Goal: Task Accomplishment & Management: Manage account settings

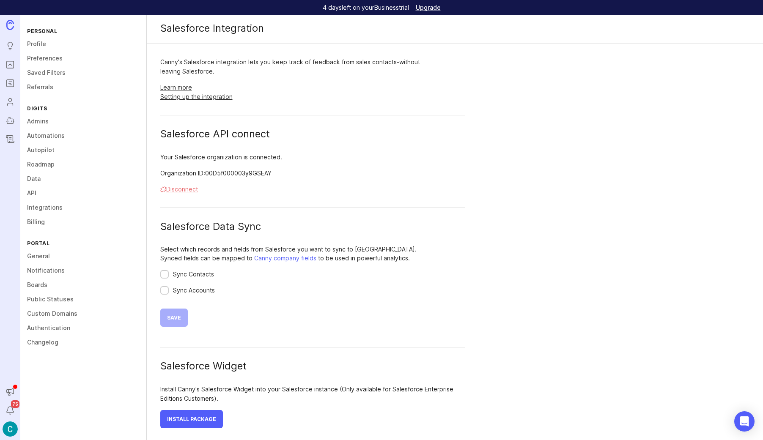
scroll to position [3, 0]
click at [163, 272] on div at bounding box center [164, 274] width 5 height 6
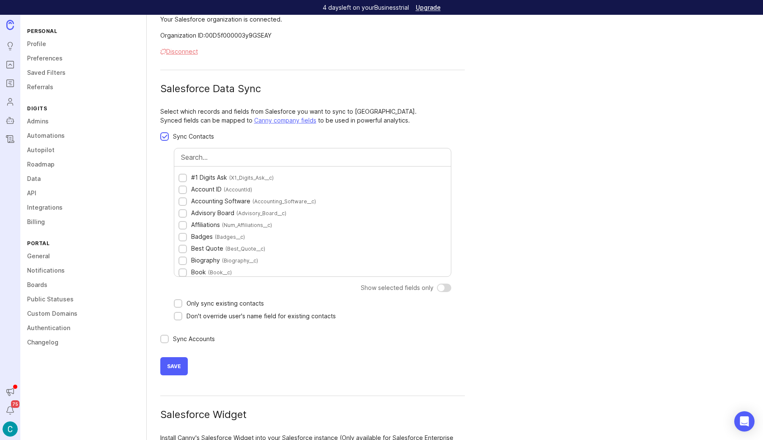
scroll to position [189, 0]
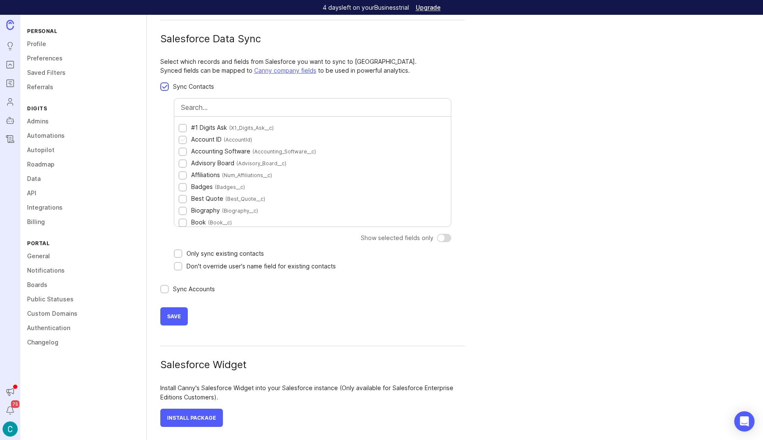
click at [178, 139] on div "#1 Digits Ask ( X1_Digits_Ask__c ) Account ID ( AccountId ) Accounting Software…" at bounding box center [312, 172] width 276 height 110
click at [181, 140] on div at bounding box center [182, 140] width 5 height 6
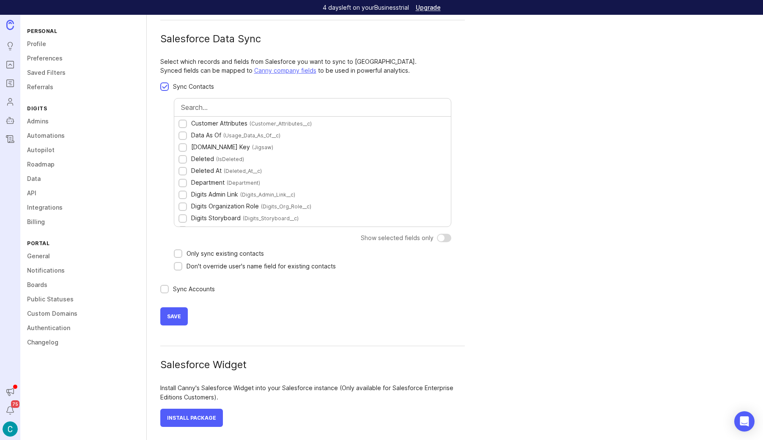
scroll to position [228, 0]
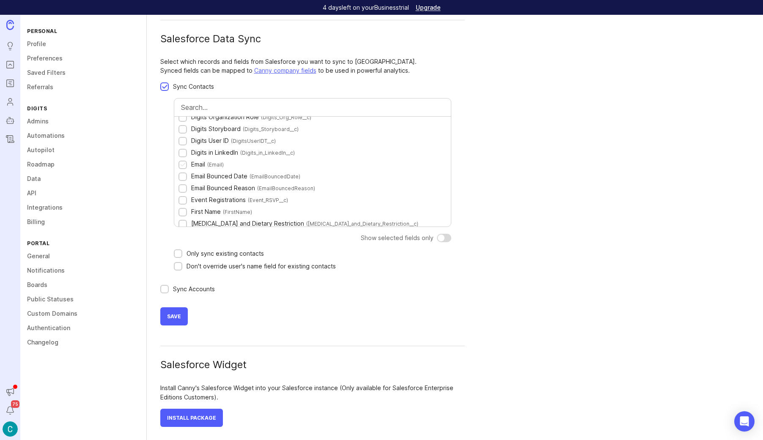
click at [178, 167] on div at bounding box center [182, 165] width 8 height 8
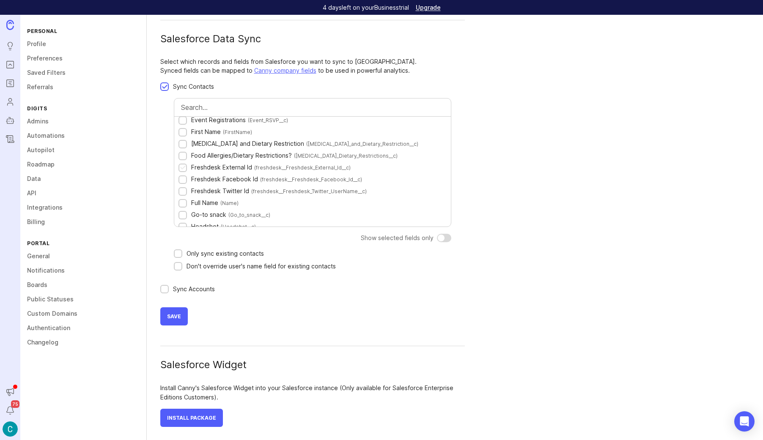
scroll to position [387, 0]
click at [183, 131] on div at bounding box center [182, 132] width 5 height 6
click at [184, 203] on div at bounding box center [182, 203] width 5 height 6
click at [185, 135] on div at bounding box center [182, 132] width 5 height 6
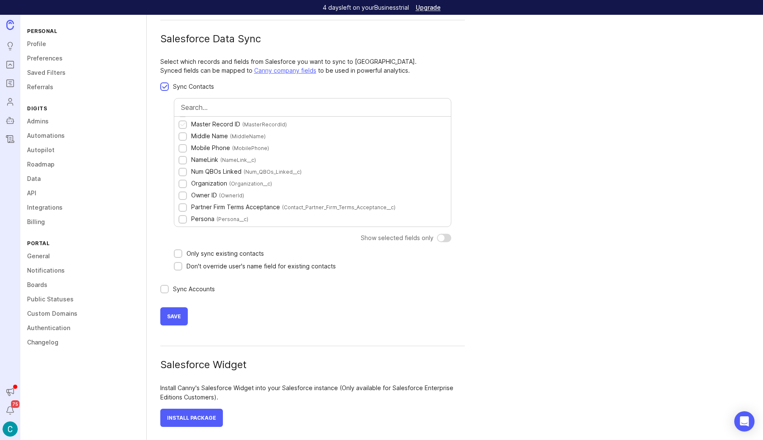
scroll to position [890, 0]
click at [181, 171] on div at bounding box center [182, 173] width 5 height 6
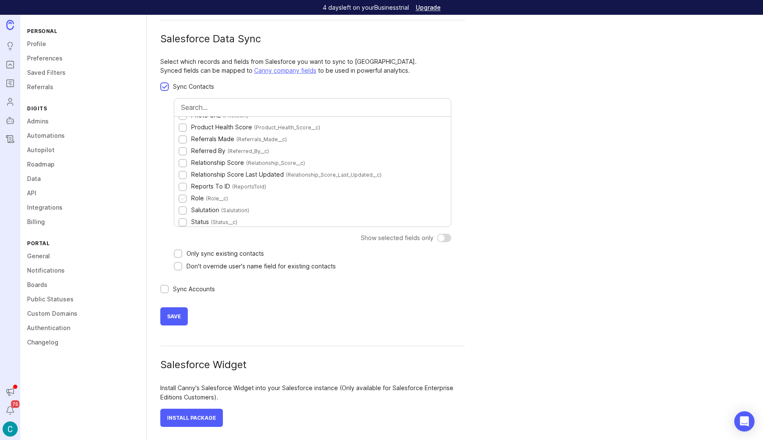
scroll to position [996, 0]
click at [176, 253] on div at bounding box center [177, 254] width 5 height 6
click at [177, 266] on div at bounding box center [177, 267] width 5 height 6
click at [163, 289] on div at bounding box center [164, 290] width 5 height 6
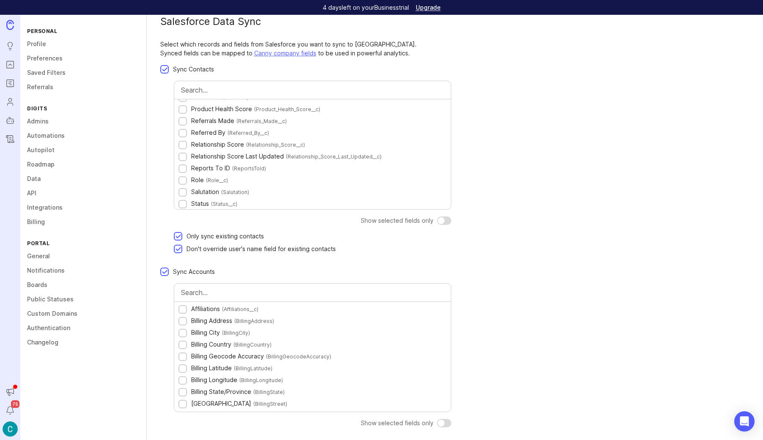
scroll to position [152, 0]
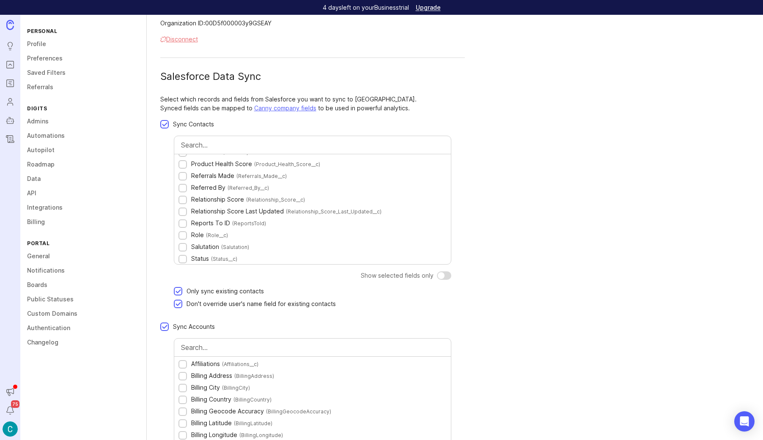
click at [165, 124] on div at bounding box center [164, 125] width 5 height 6
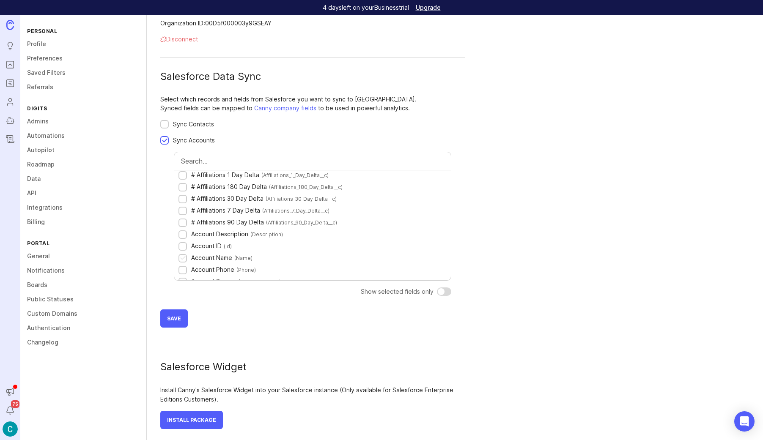
scroll to position [13, 0]
click at [182, 238] on div at bounding box center [182, 240] width 5 height 6
click at [181, 248] on div at bounding box center [182, 251] width 8 height 8
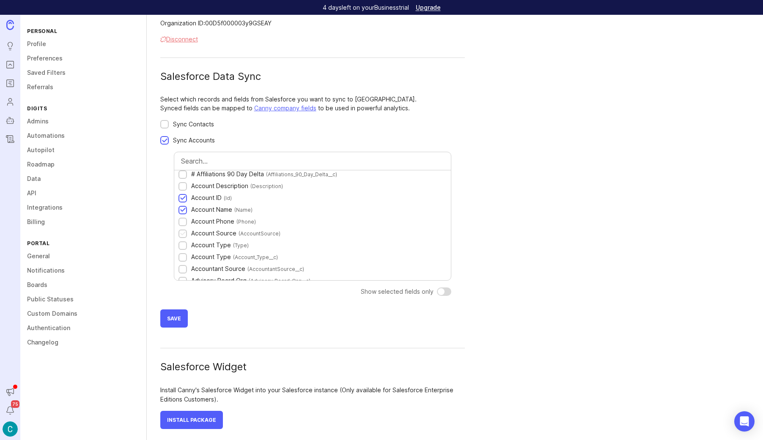
scroll to position [55, 0]
click at [184, 246] on div at bounding box center [182, 245] width 5 height 6
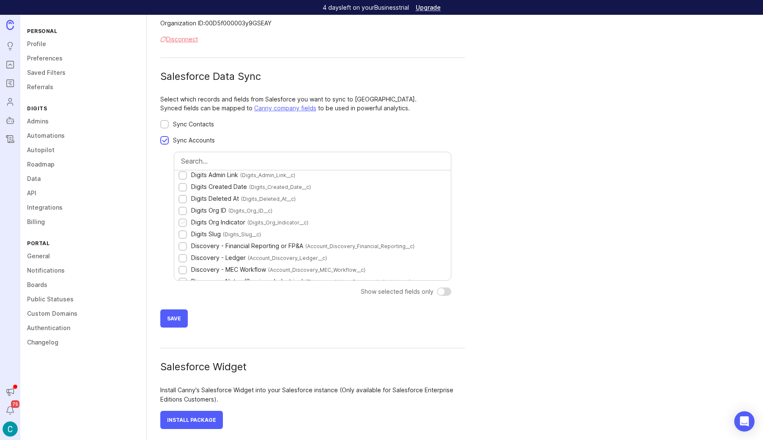
scroll to position [445, 0]
click at [182, 234] on div at bounding box center [182, 234] width 5 height 6
click at [183, 183] on div at bounding box center [182, 186] width 5 height 6
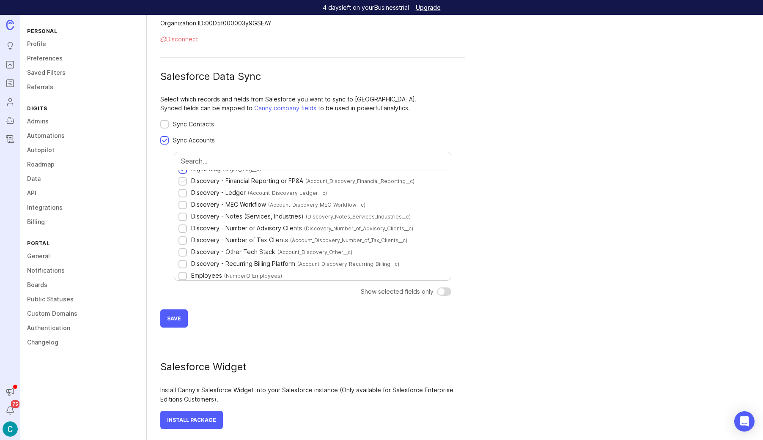
scroll to position [486, 0]
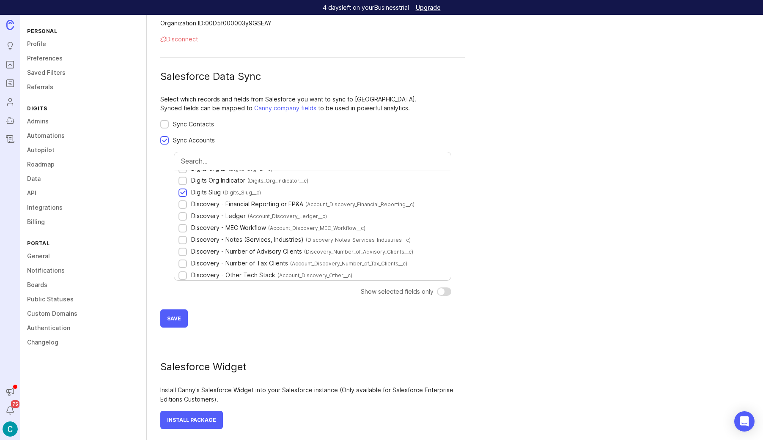
click at [180, 194] on div at bounding box center [182, 193] width 5 height 6
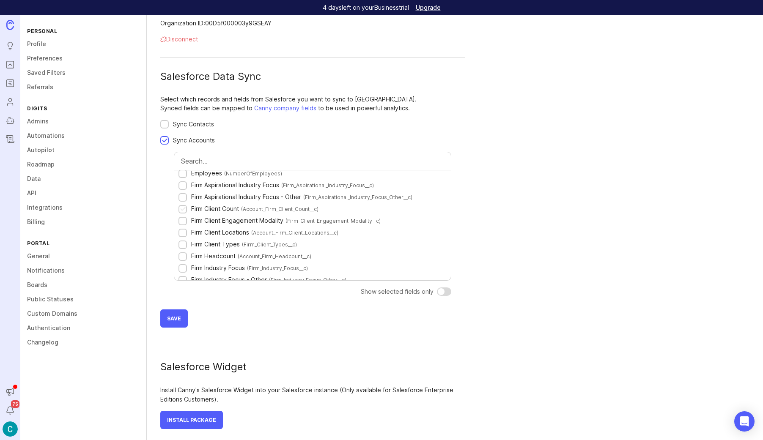
scroll to position [605, 0]
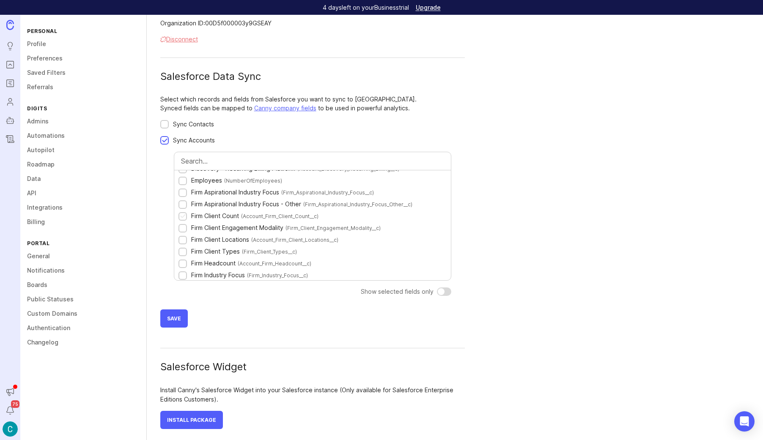
click at [180, 216] on div at bounding box center [182, 216] width 5 height 6
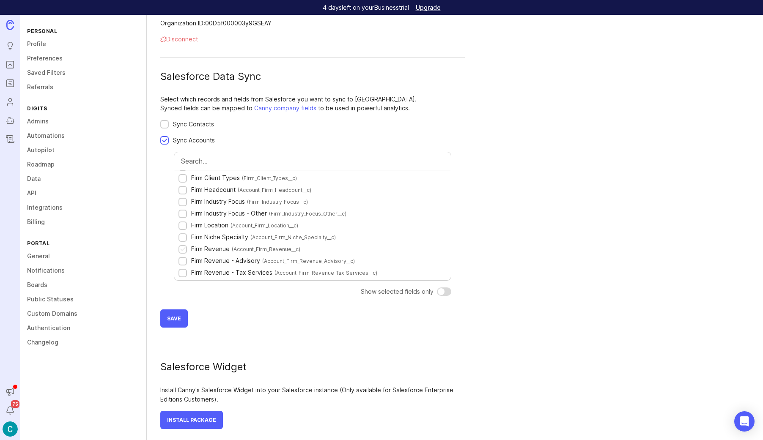
click at [182, 247] on div at bounding box center [182, 249] width 5 height 6
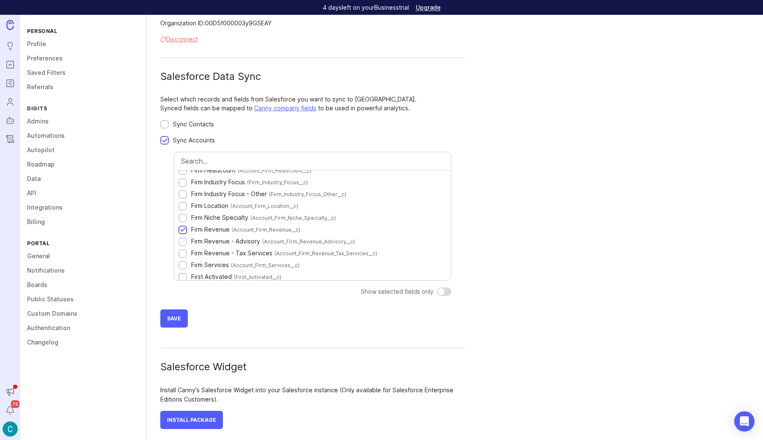
scroll to position [705, 0]
click at [182, 222] on div at bounding box center [182, 222] width 5 height 6
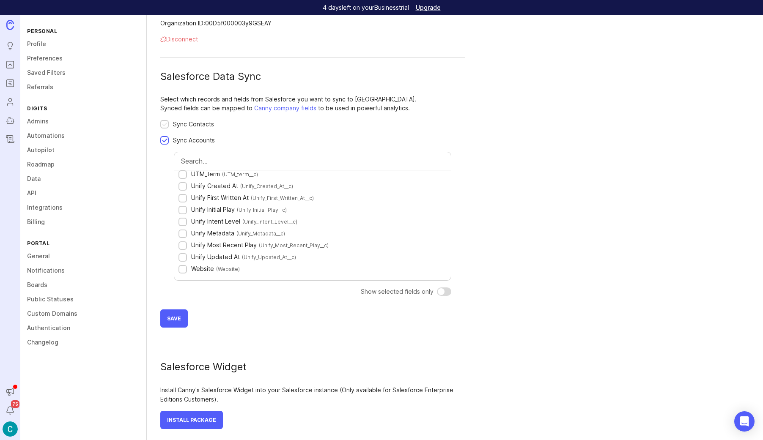
click at [165, 126] on div at bounding box center [164, 125] width 5 height 6
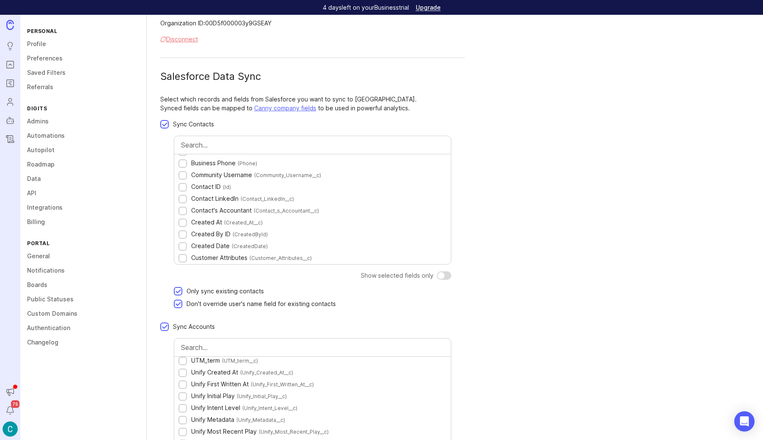
scroll to position [127, 0]
click at [162, 122] on div at bounding box center [164, 125] width 5 height 6
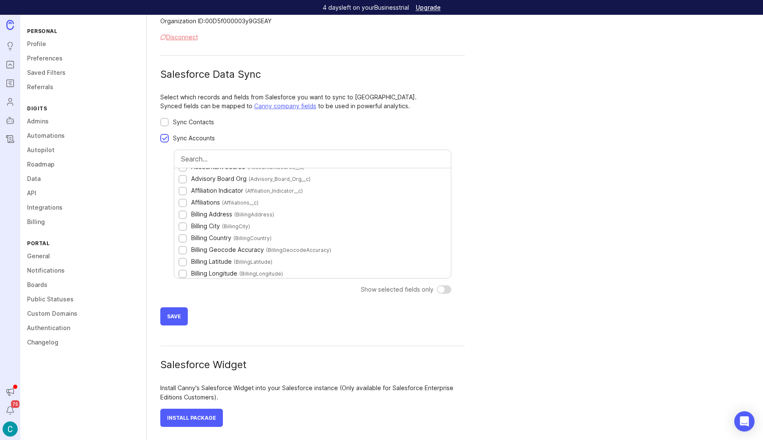
scroll to position [153, 0]
click at [186, 123] on div "Sync Contacts" at bounding box center [193, 122] width 41 height 9
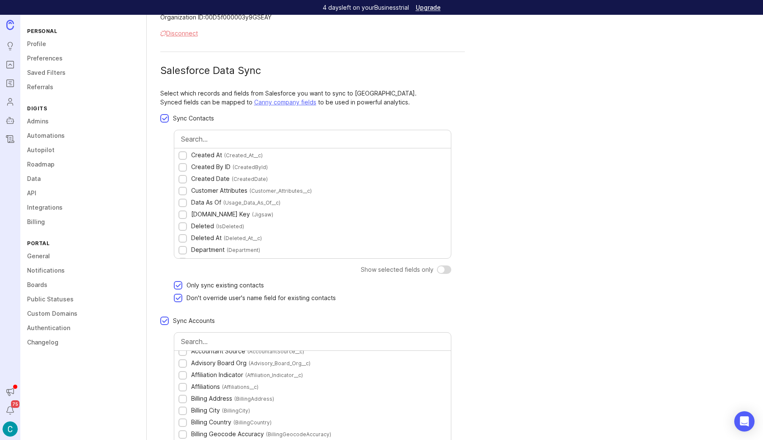
scroll to position [183, 0]
click at [164, 119] on div at bounding box center [164, 119] width 5 height 6
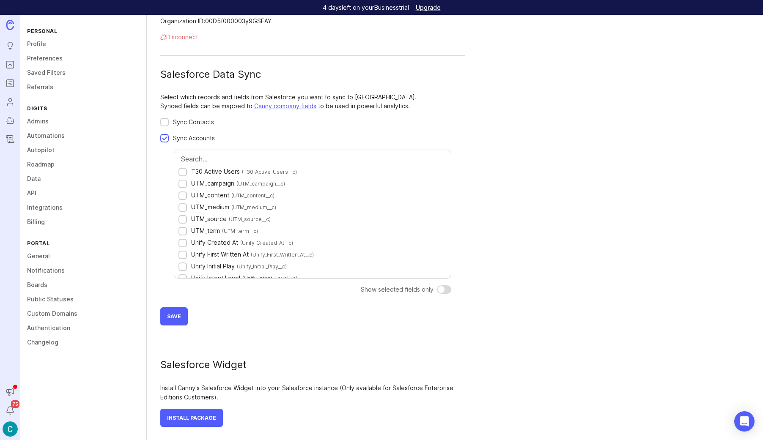
scroll to position [1367, 0]
click at [181, 171] on div at bounding box center [182, 174] width 5 height 6
click at [173, 317] on span "Save" at bounding box center [174, 316] width 14 height 6
click at [173, 318] on span "Save" at bounding box center [174, 316] width 14 height 6
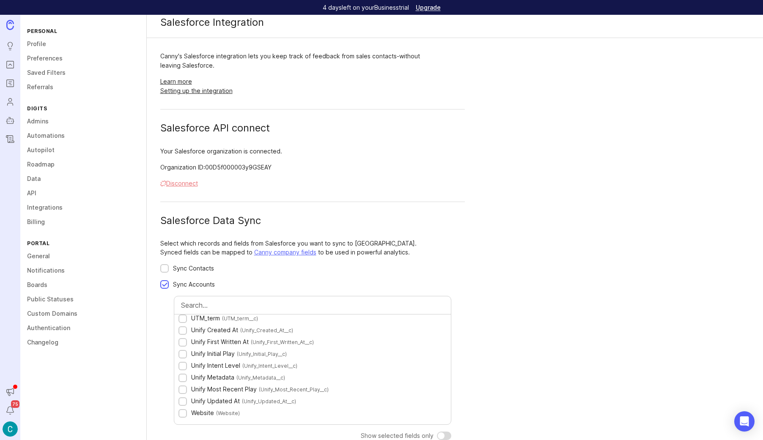
scroll to position [0, 0]
